Goal: Check status: Check status

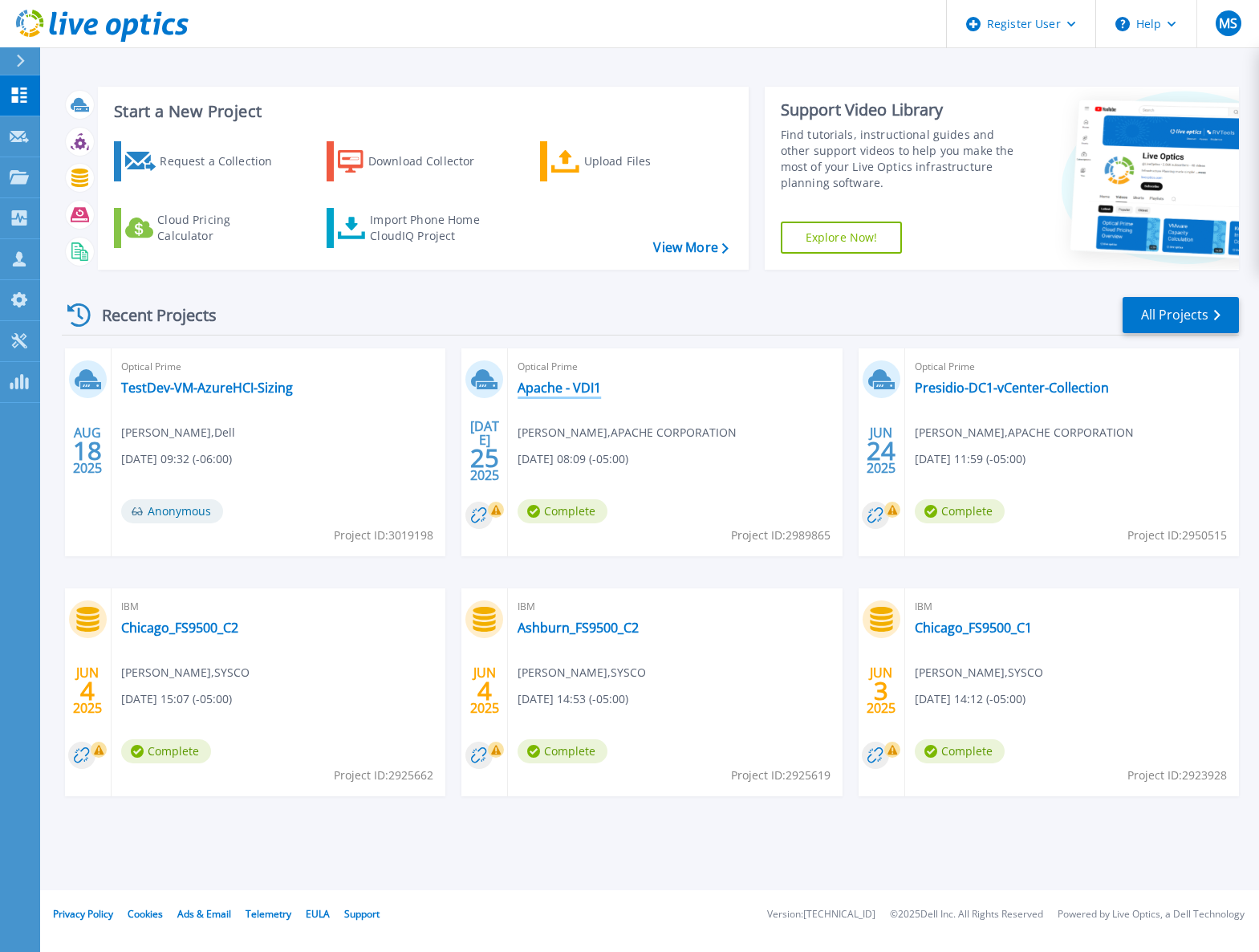
click at [572, 390] on link "Apache - VDI1" at bounding box center [559, 387] width 83 height 16
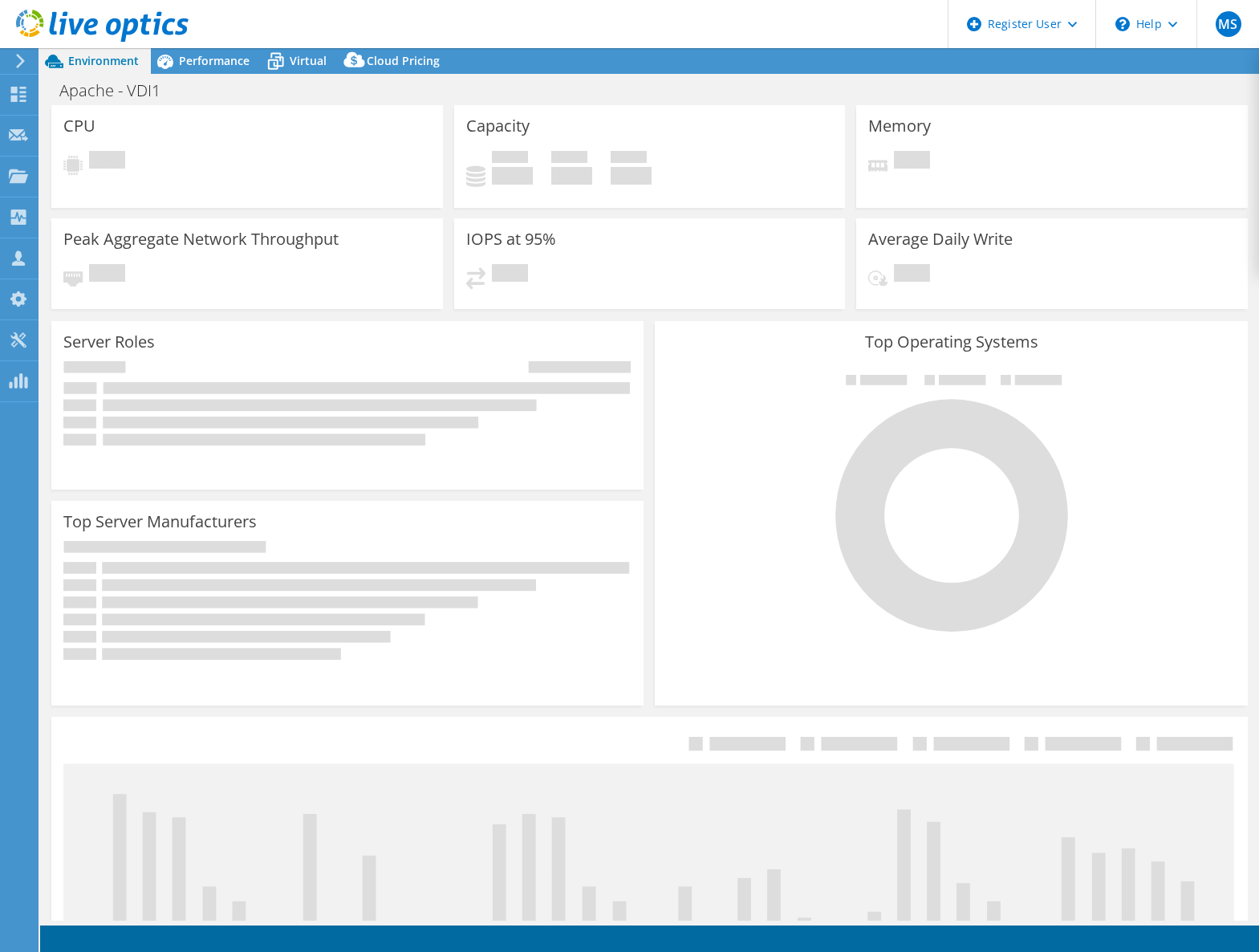
select select "USD"
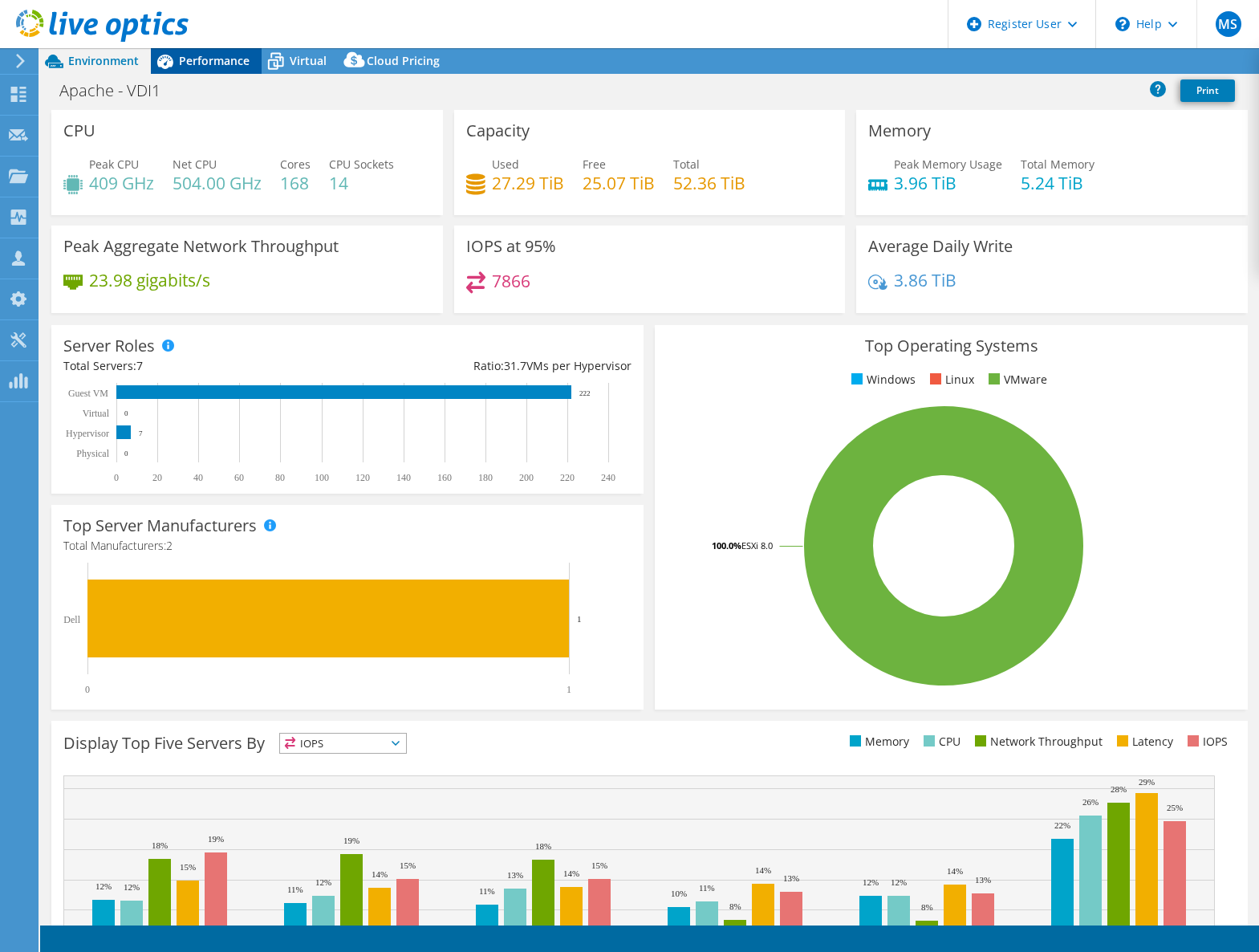
click at [225, 66] on span "Performance" at bounding box center [214, 61] width 70 height 15
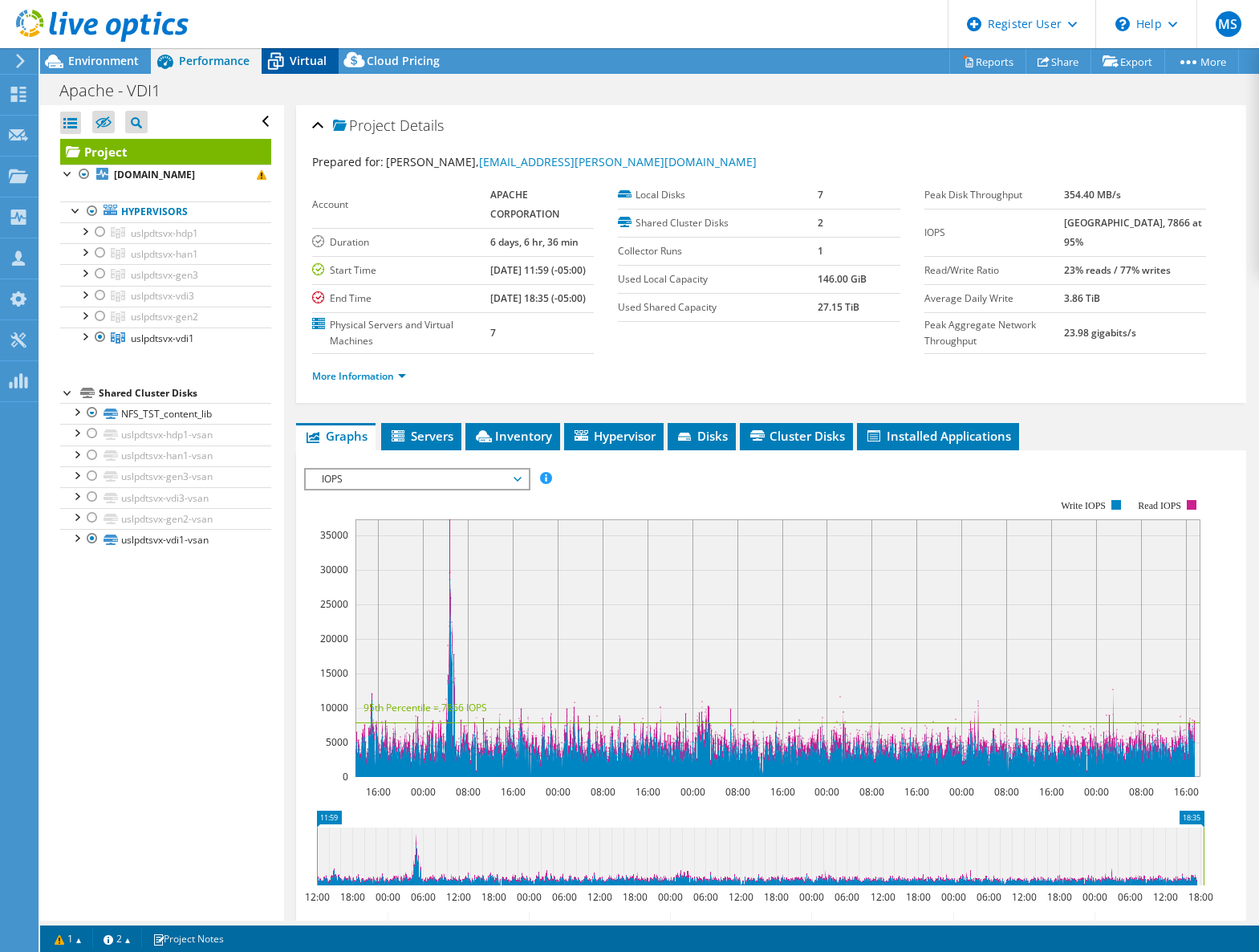
click at [294, 59] on span "Virtual" at bounding box center [308, 61] width 37 height 15
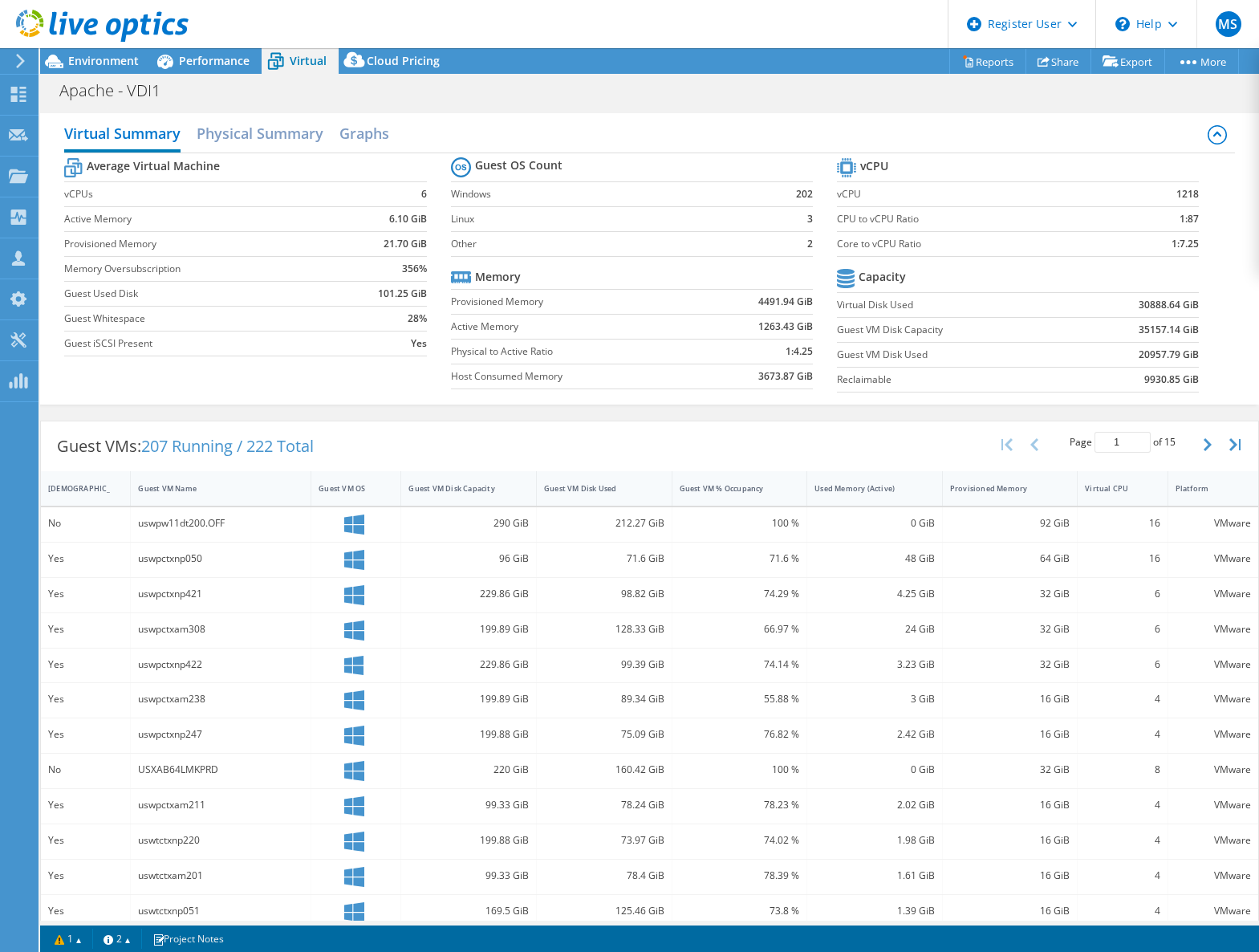
click at [83, 47] on div at bounding box center [94, 27] width 189 height 54
click at [84, 59] on span "Environment" at bounding box center [104, 61] width 70 height 15
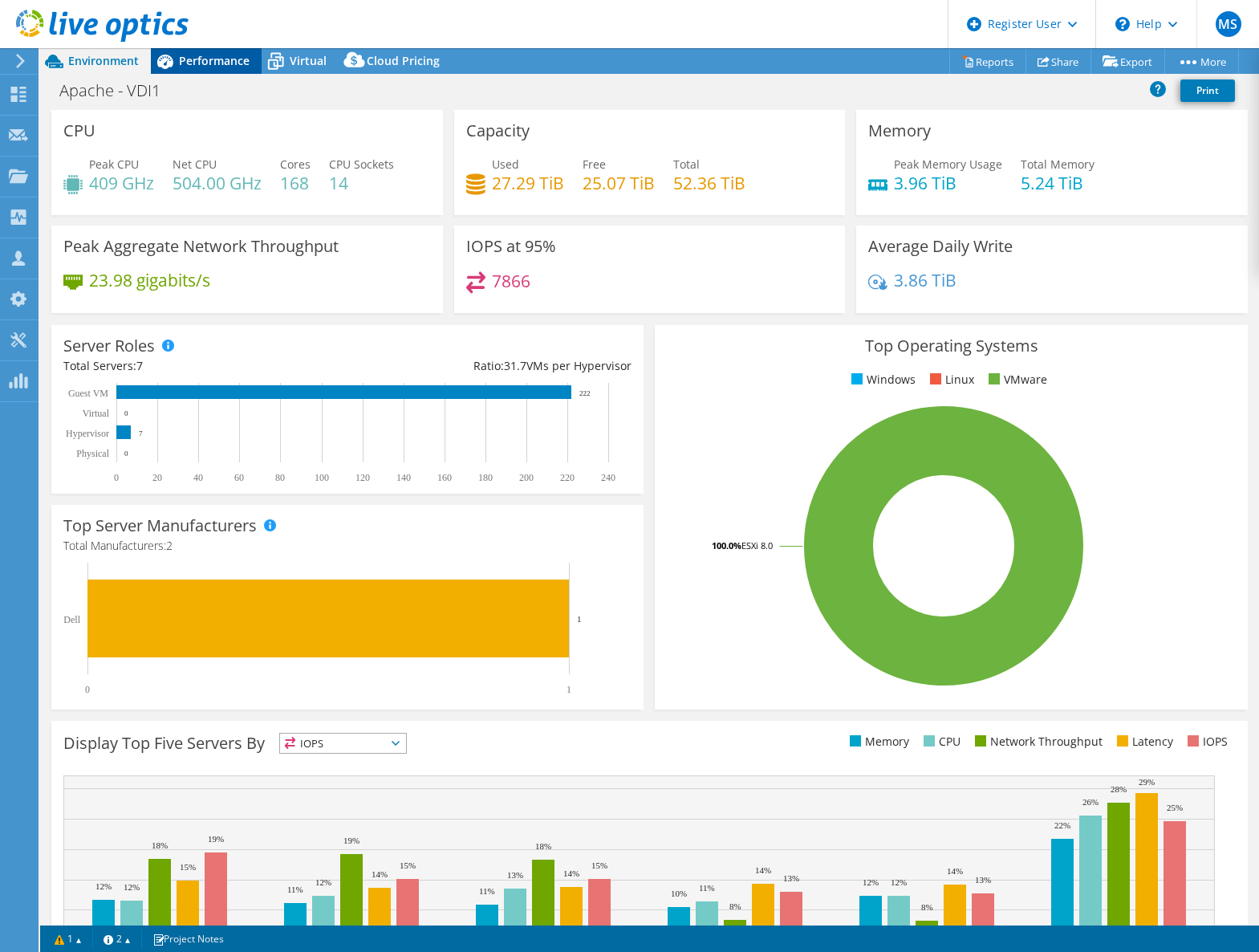
click at [188, 60] on span "Performance" at bounding box center [214, 61] width 70 height 15
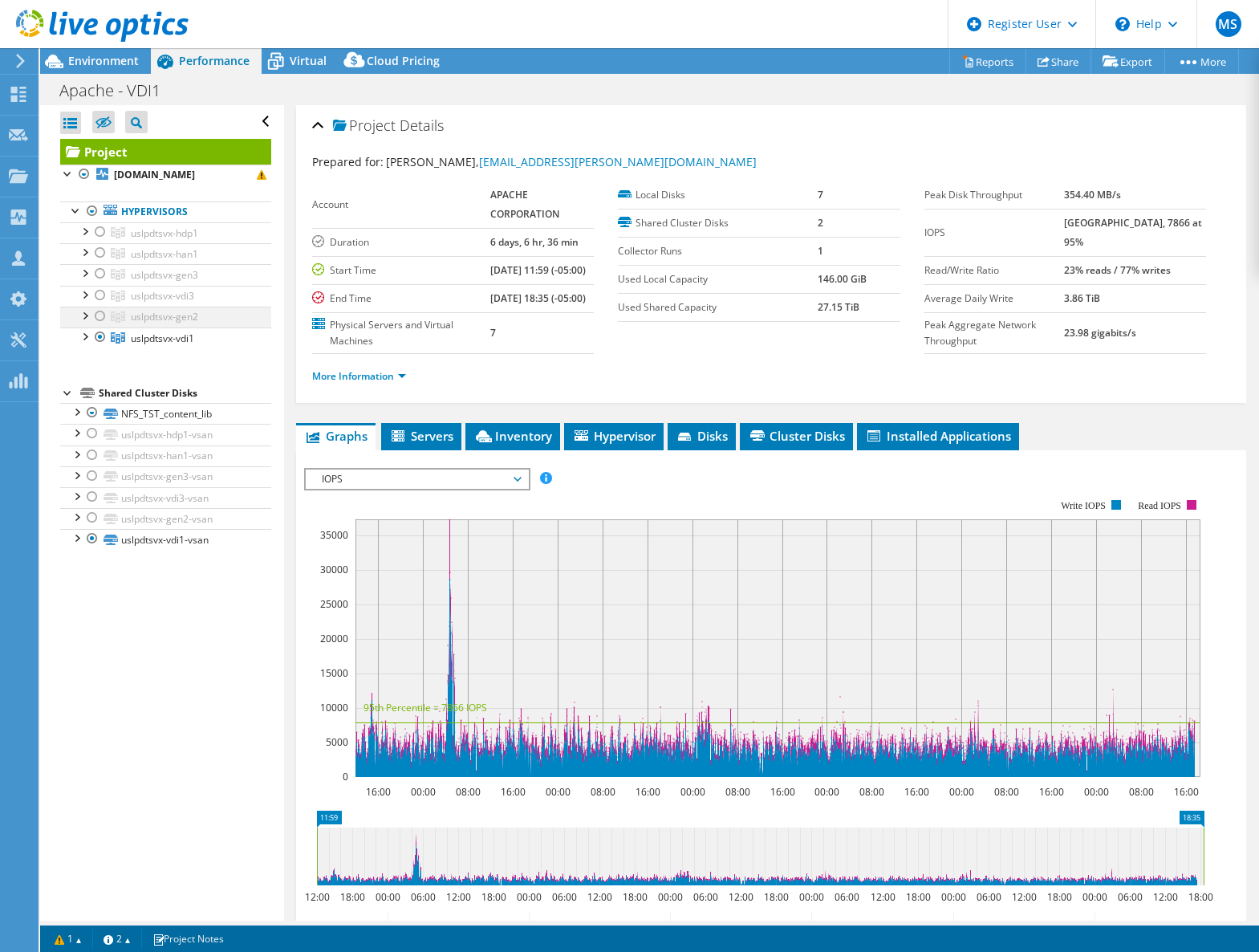
click at [98, 313] on div at bounding box center [100, 315] width 16 height 19
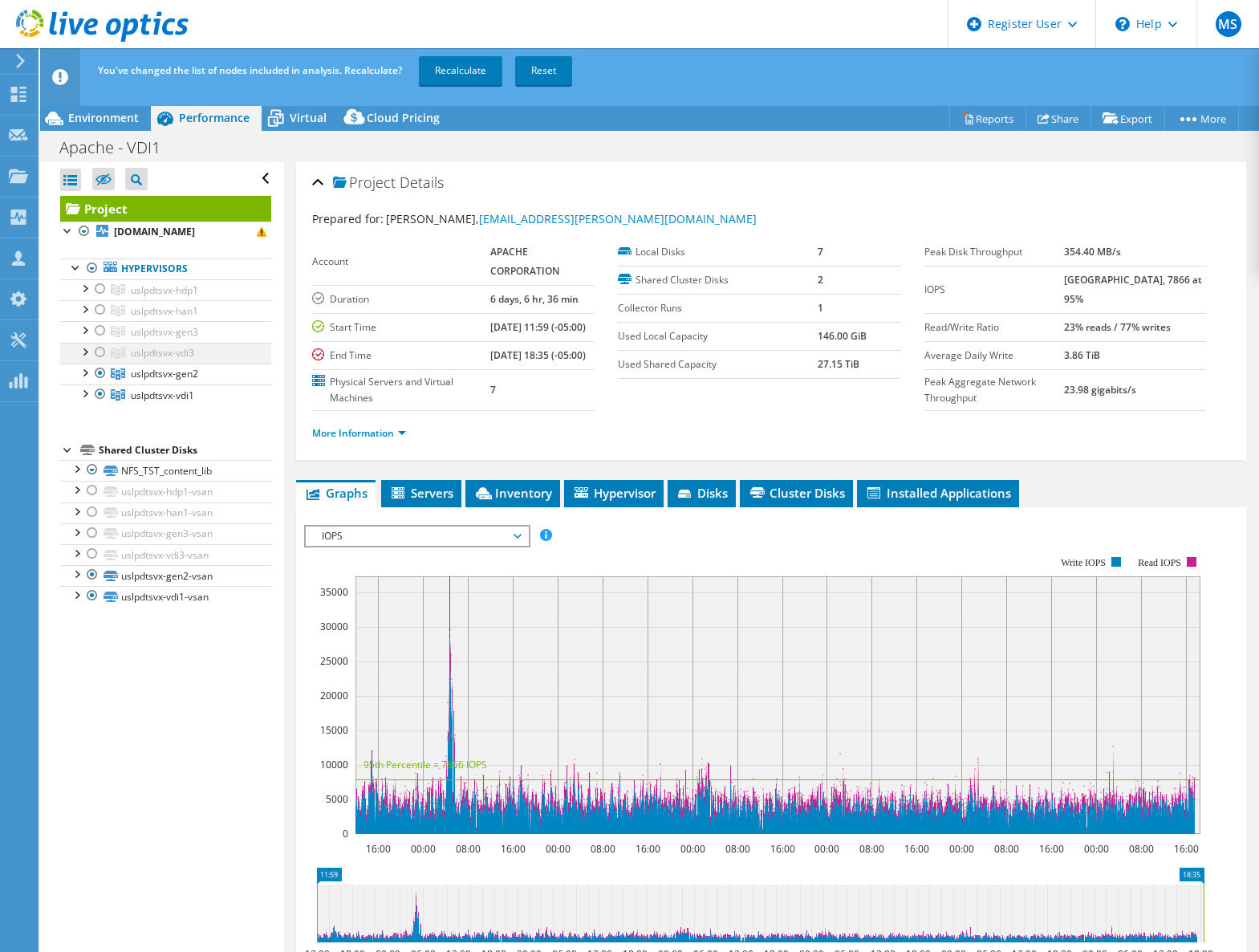
click at [98, 352] on div at bounding box center [100, 351] width 16 height 19
click at [99, 329] on div at bounding box center [100, 330] width 16 height 19
click at [465, 72] on link "Recalculate" at bounding box center [461, 70] width 83 height 29
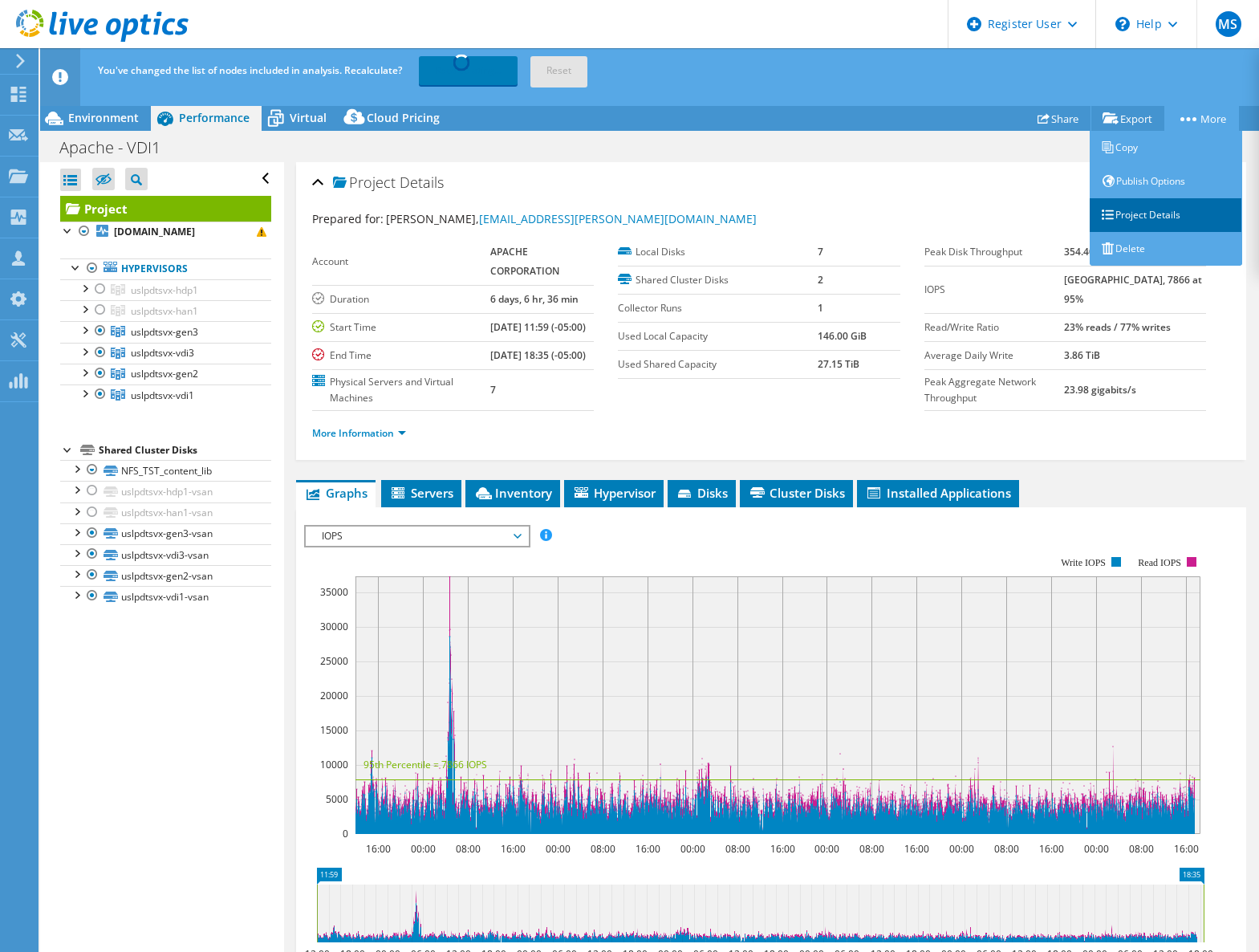
click at [1165, 213] on link "Project Details" at bounding box center [1166, 215] width 153 height 33
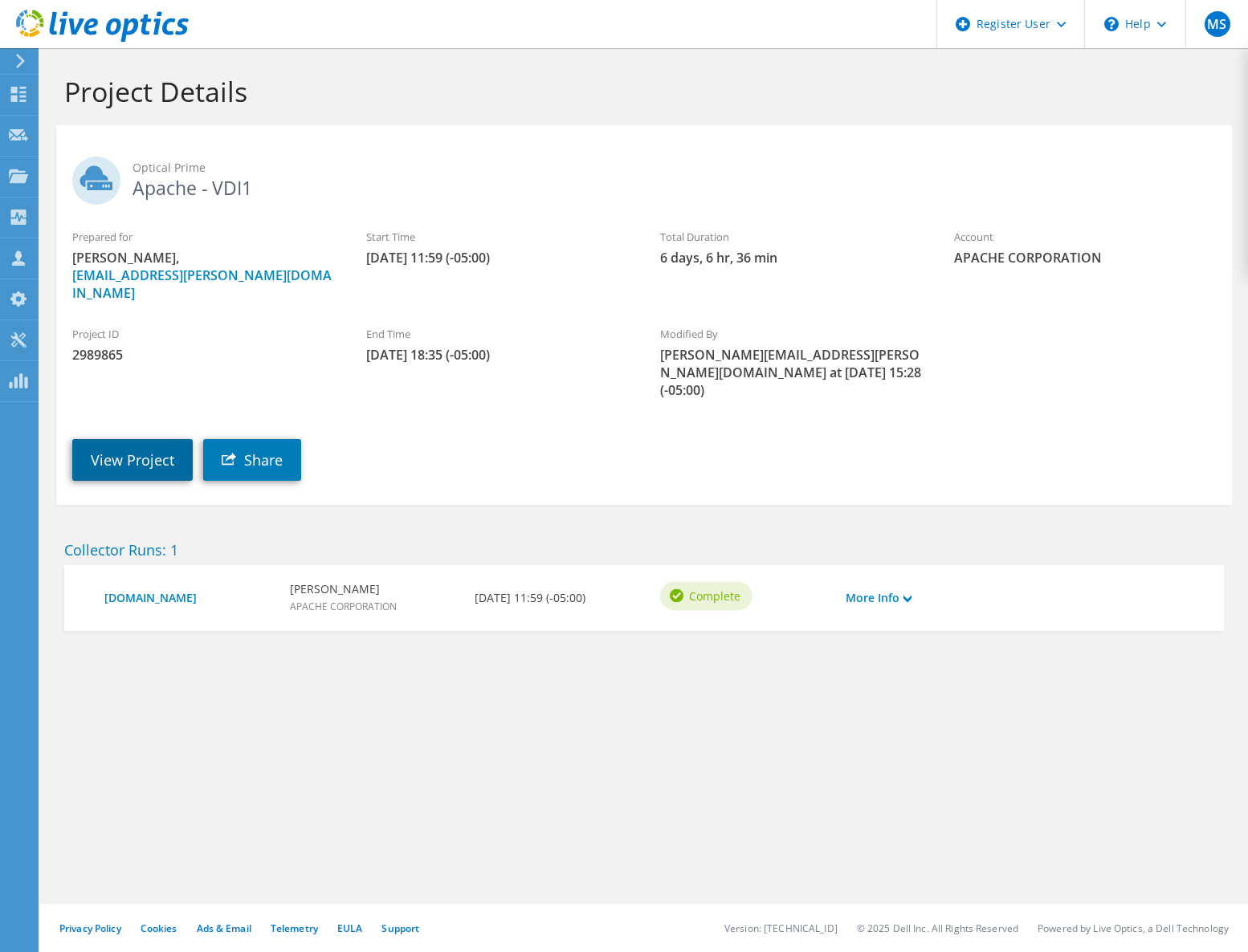
click at [121, 439] on link "View Project" at bounding box center [132, 460] width 120 height 42
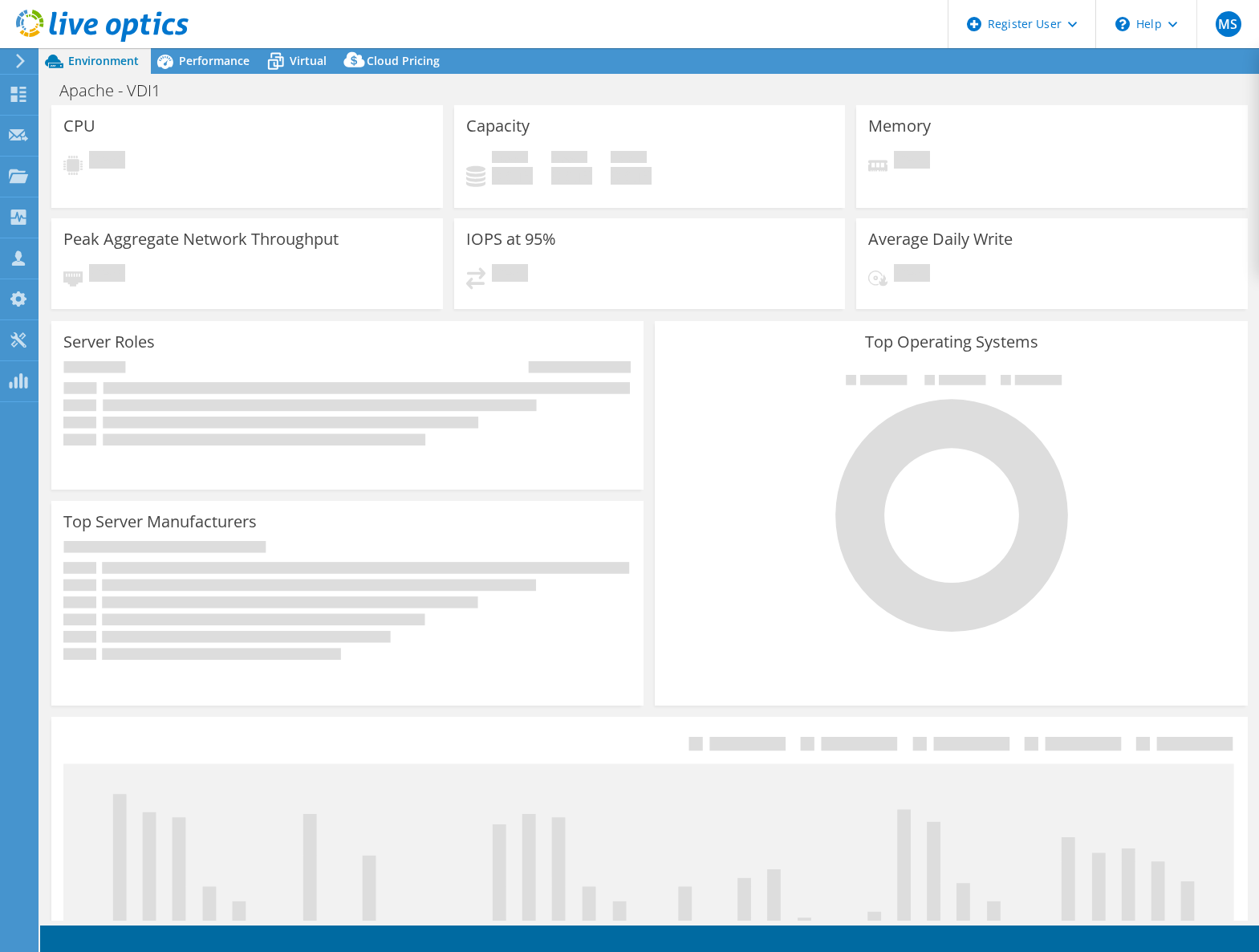
select select "USD"
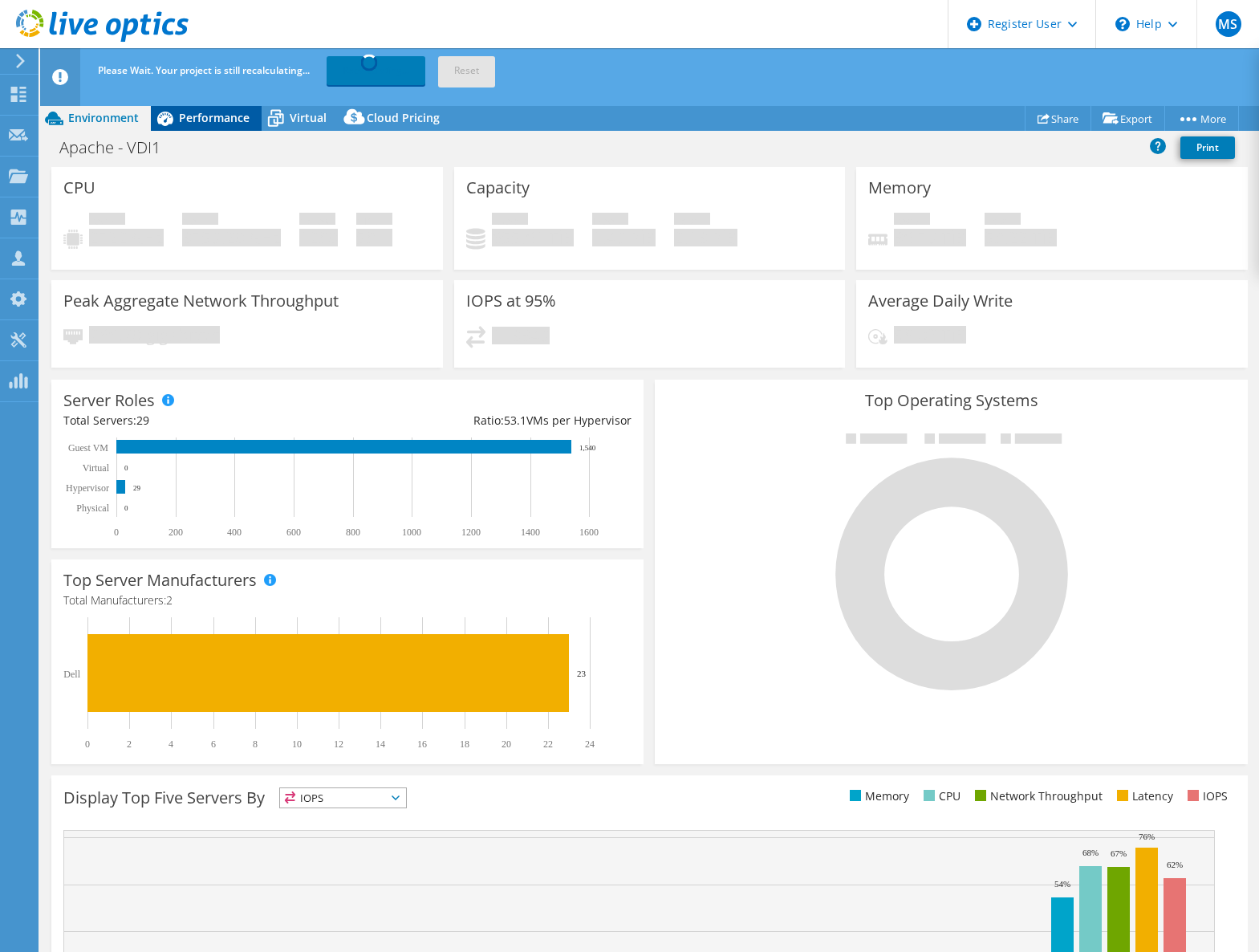
click at [233, 116] on span "Performance" at bounding box center [214, 117] width 70 height 15
